Goal: Find contact information: Find contact information

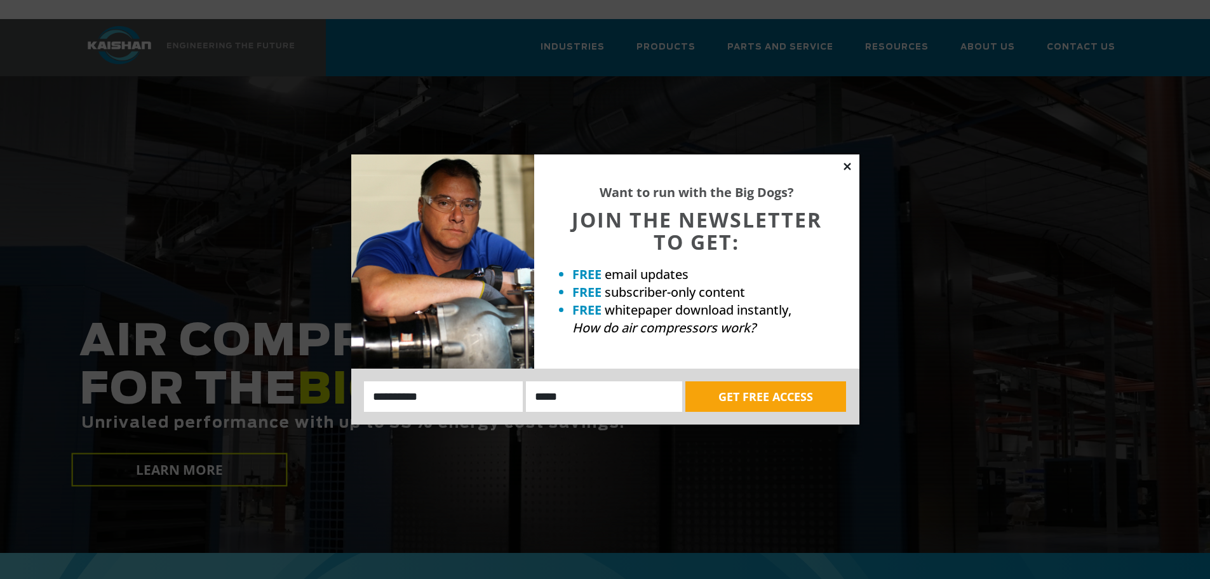
click at [844, 165] on icon at bounding box center [847, 166] width 11 height 11
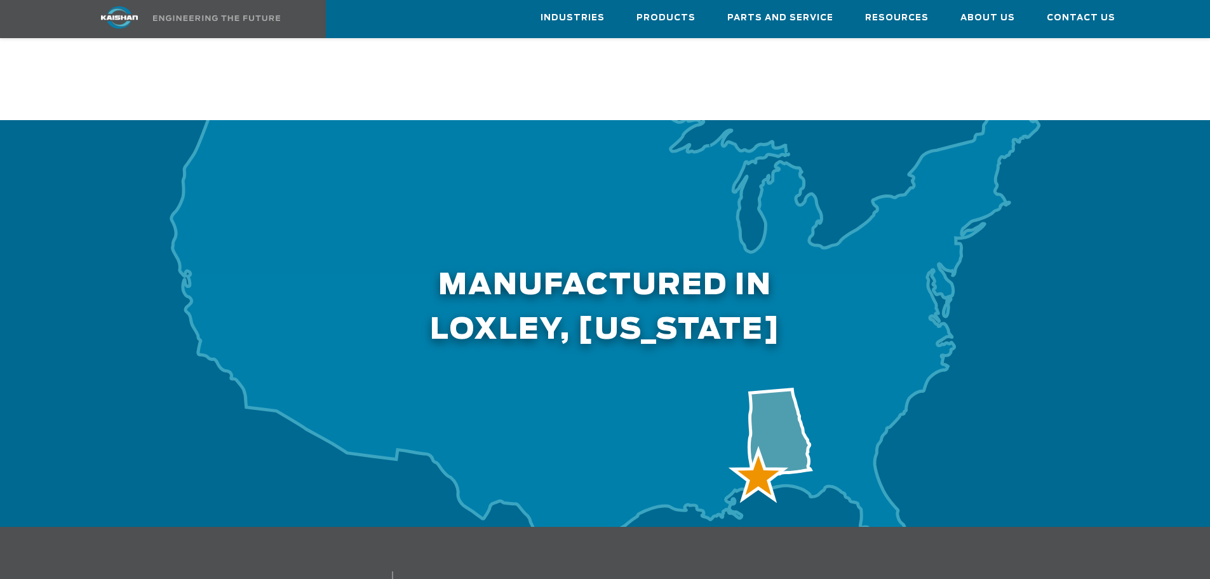
scroll to position [3749, 0]
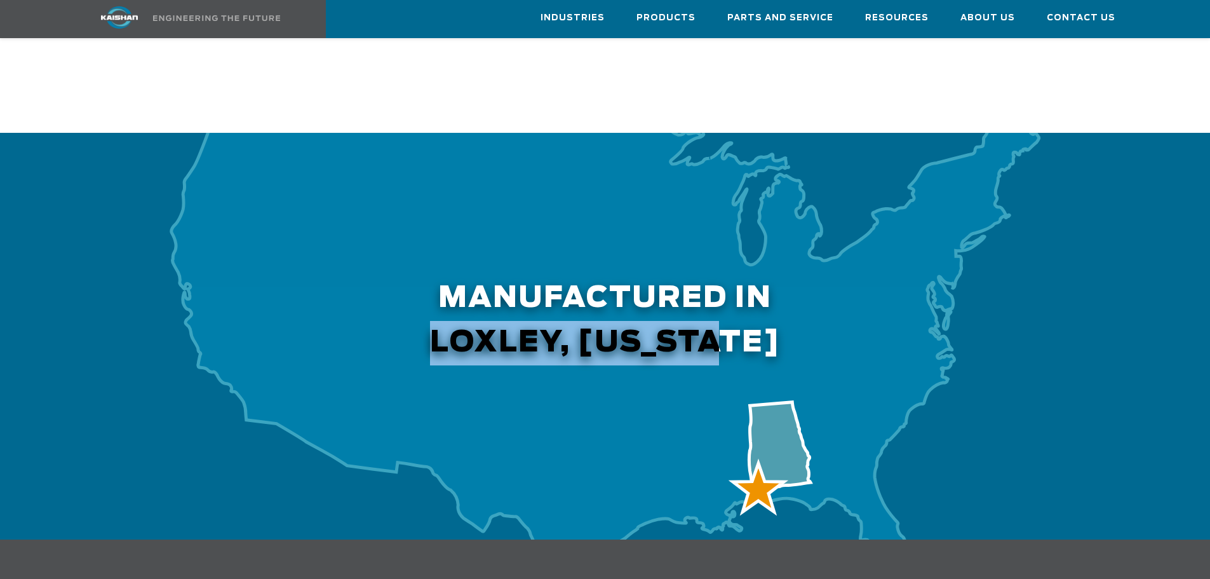
drag, startPoint x: 762, startPoint y: 295, endPoint x: 454, endPoint y: 304, distance: 308.3
click at [454, 304] on h2 "Manufactured in [GEOGRAPHIC_DATA], [US_STATE]" at bounding box center [605, 249] width 1052 height 233
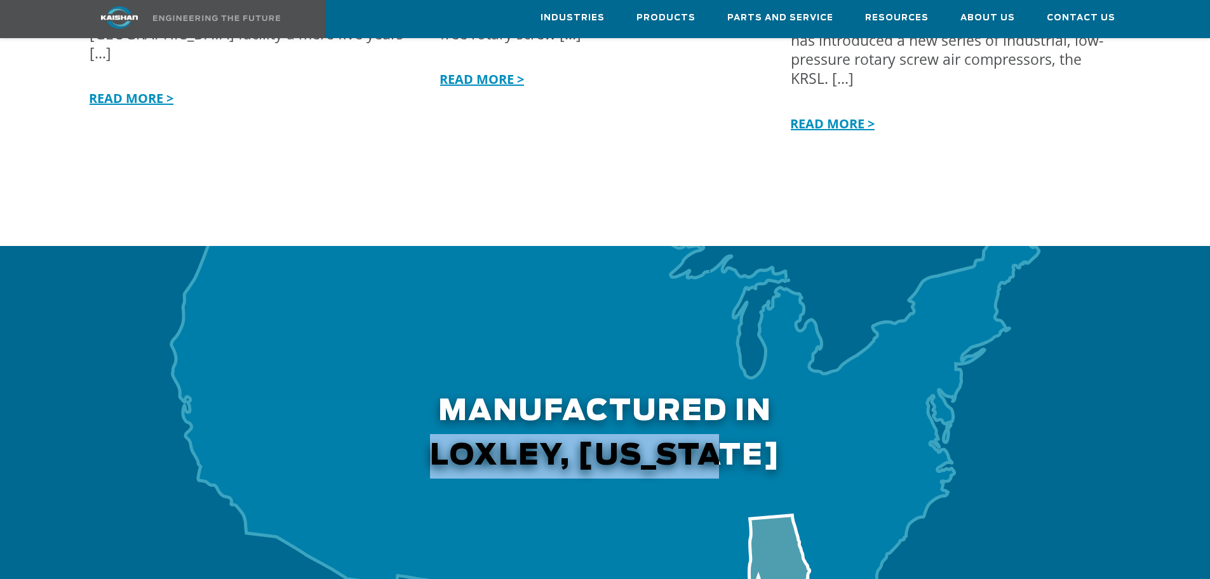
scroll to position [3367, 0]
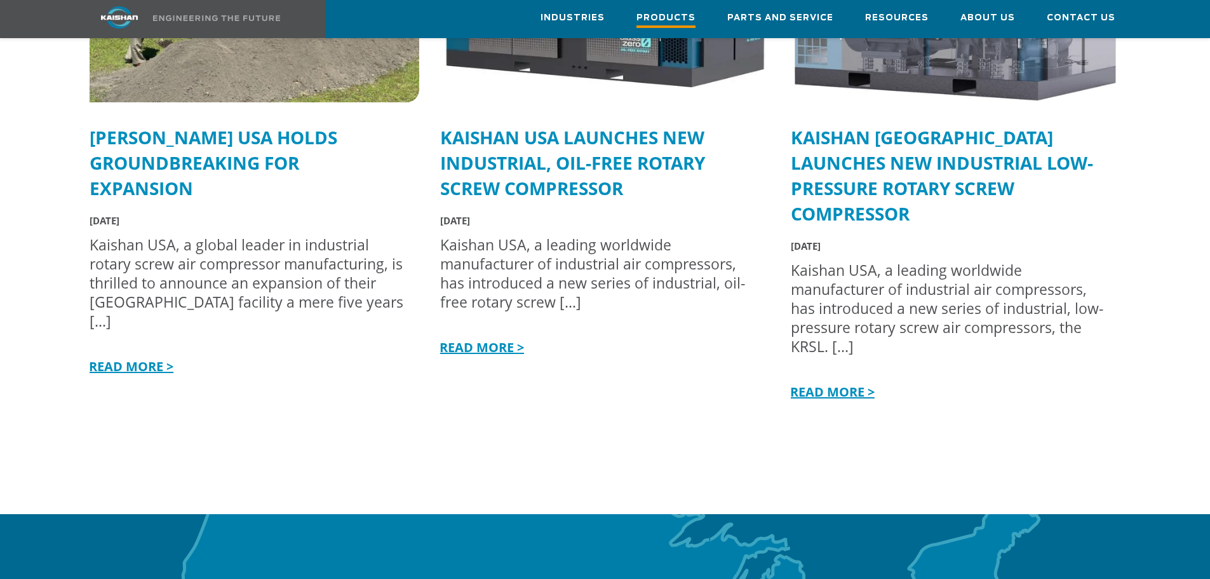
click at [678, 21] on span "Products" at bounding box center [666, 19] width 59 height 17
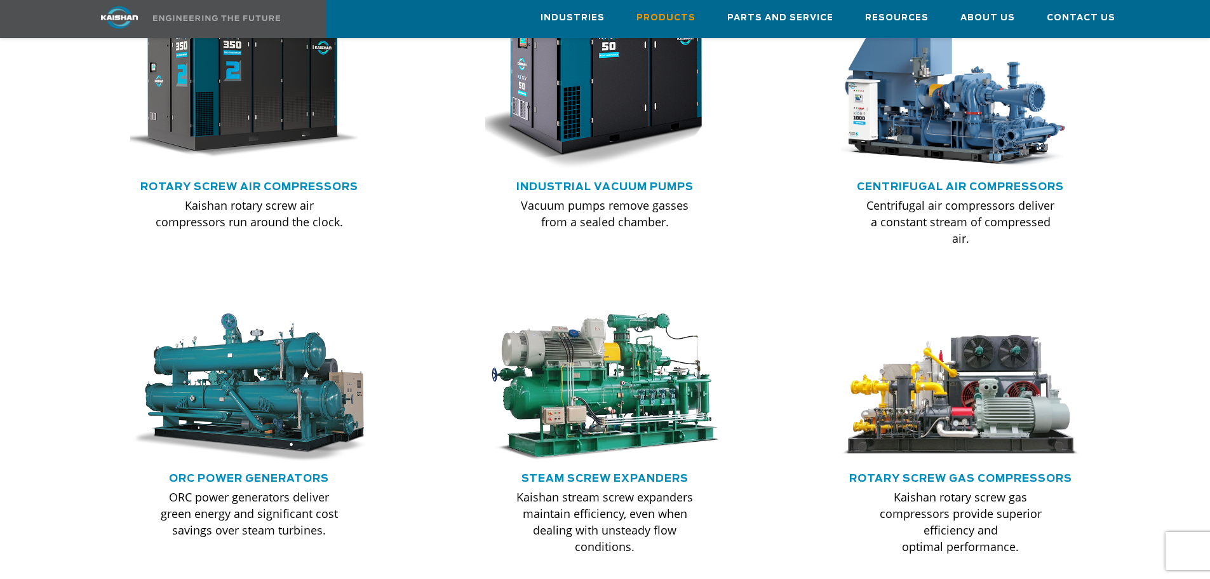
scroll to position [889, 0]
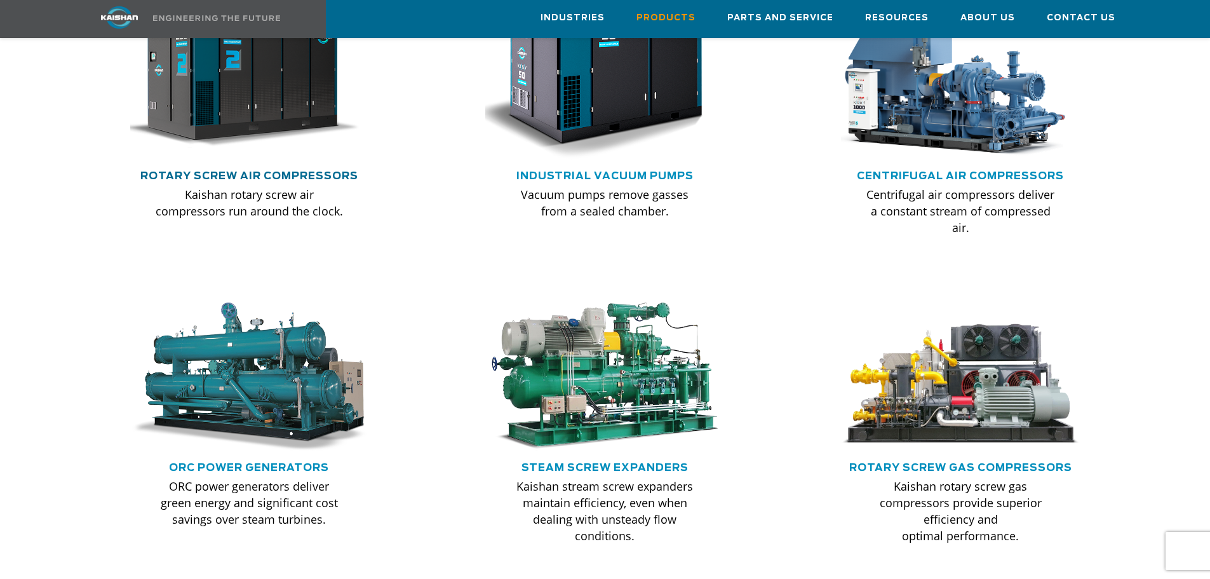
click at [293, 171] on link "Rotary Screw Air Compressors" at bounding box center [249, 176] width 218 height 10
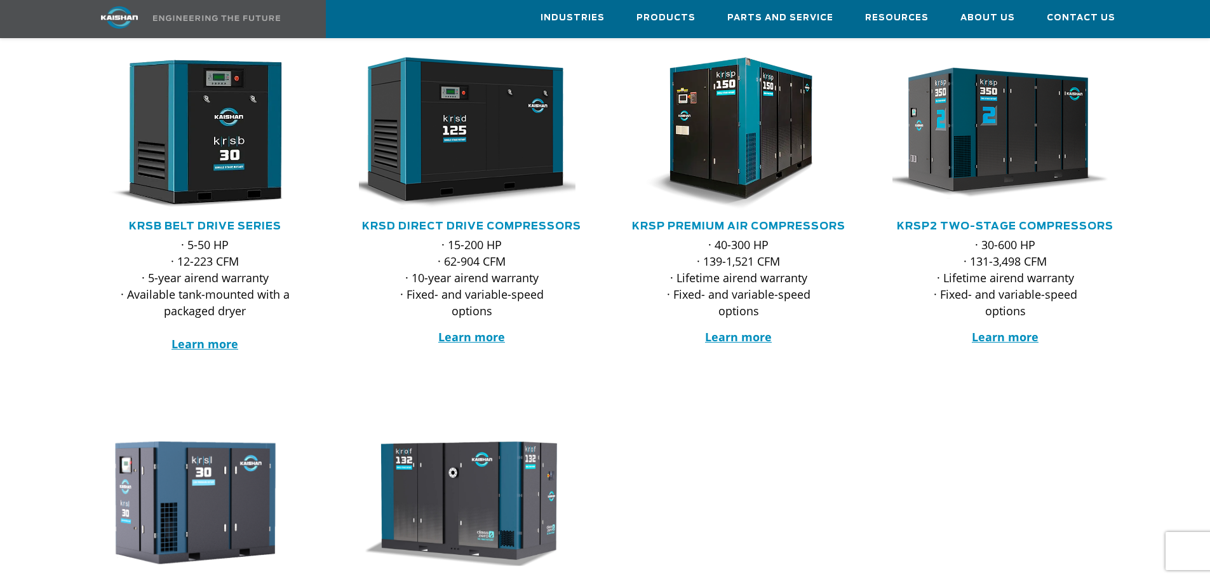
scroll to position [191, 0]
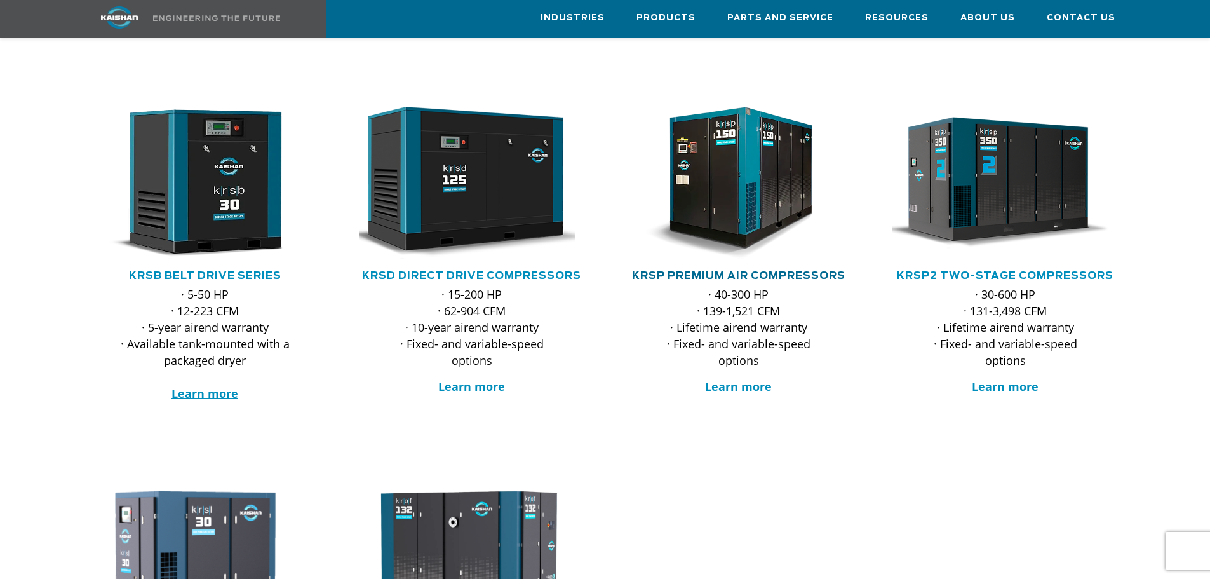
click at [788, 271] on link "KRSP Premium Air Compressors" at bounding box center [738, 276] width 213 height 10
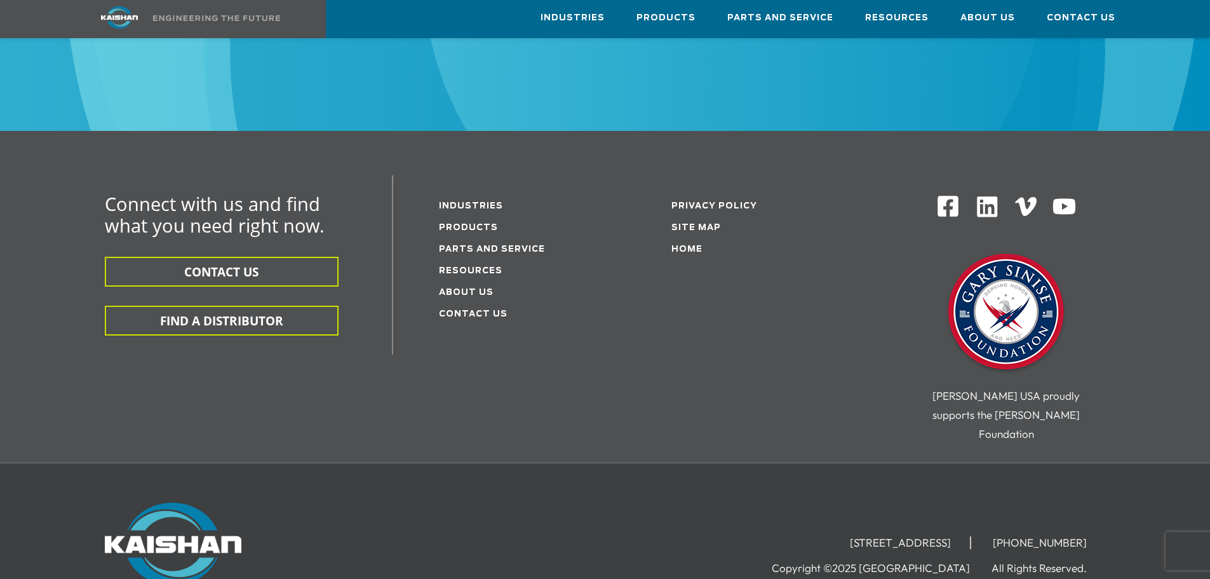
scroll to position [4003, 0]
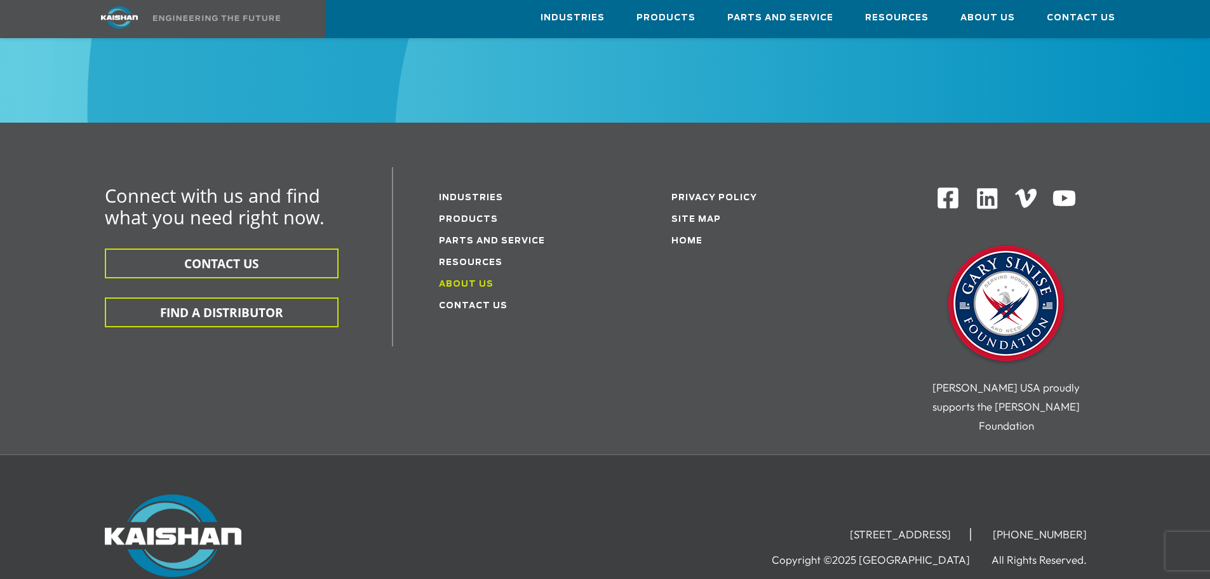
click at [482, 280] on link "About Us" at bounding box center [466, 284] width 55 height 8
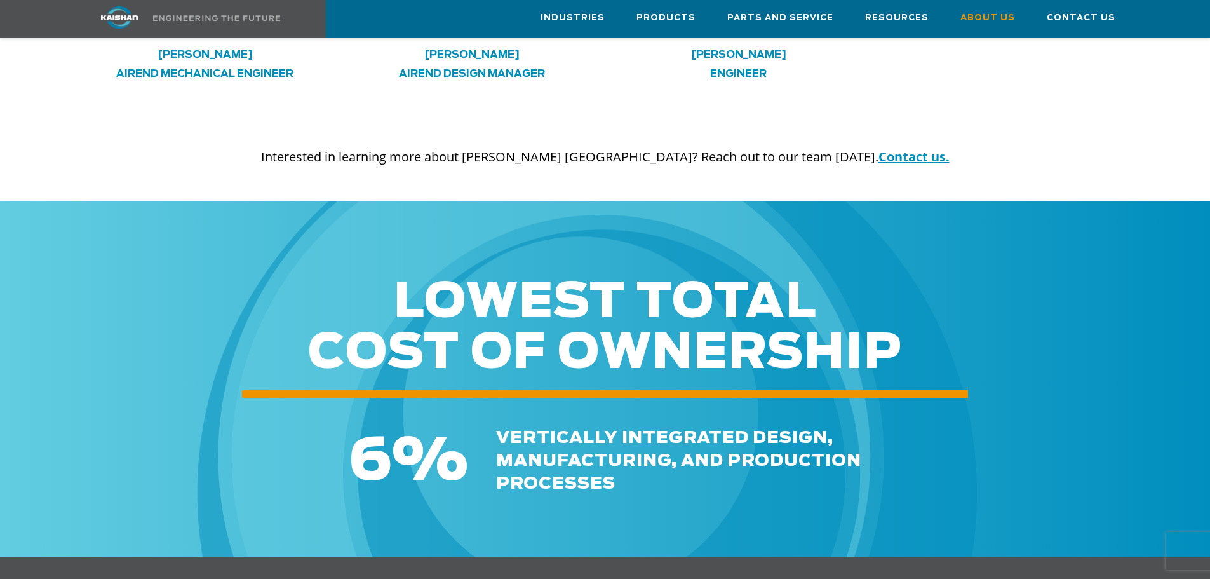
scroll to position [4614, 0]
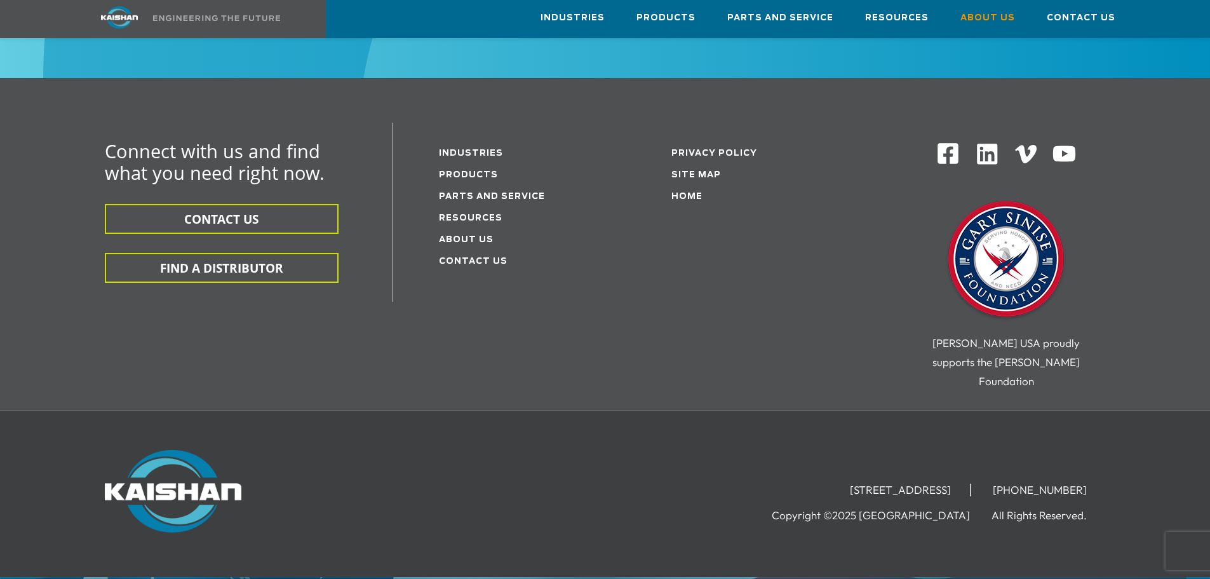
drag, startPoint x: 764, startPoint y: 424, endPoint x: 978, endPoint y: 431, distance: 213.6
click at [971, 483] on li "[STREET_ADDRESS]" at bounding box center [901, 489] width 140 height 13
copy li "[STREET_ADDRESS]"
